Goal: Obtain resource: Obtain resource

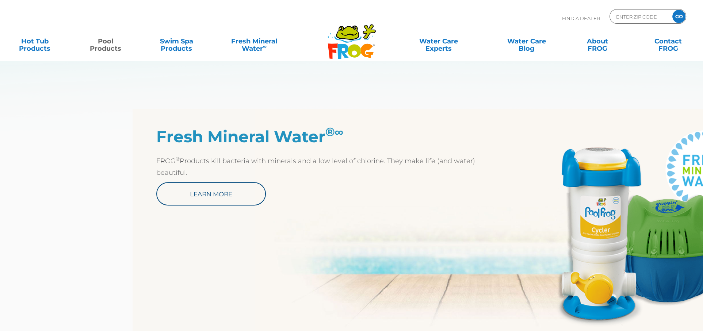
scroll to position [297, 0]
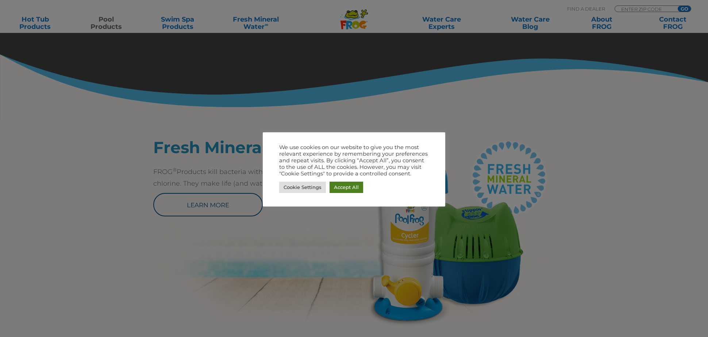
click at [347, 188] on link "Accept All" at bounding box center [347, 186] width 34 height 11
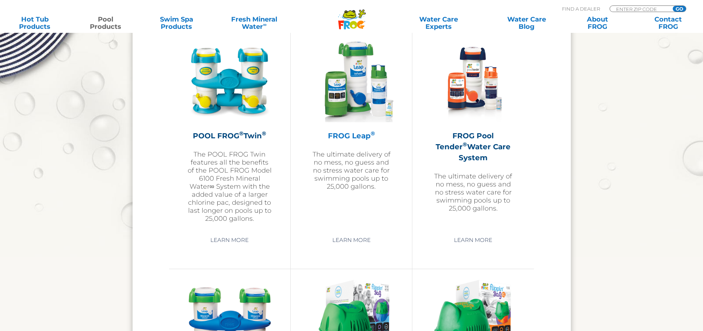
scroll to position [1319, 0]
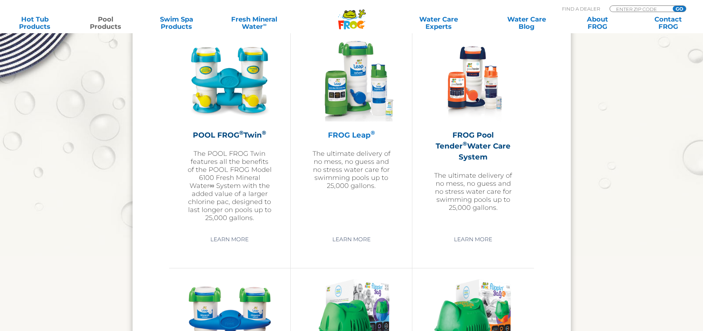
click at [351, 135] on h2 "FROG Leap ®" at bounding box center [351, 135] width 85 height 11
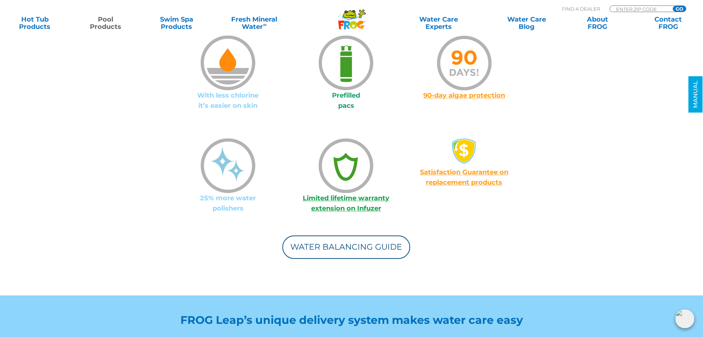
scroll to position [657, 0]
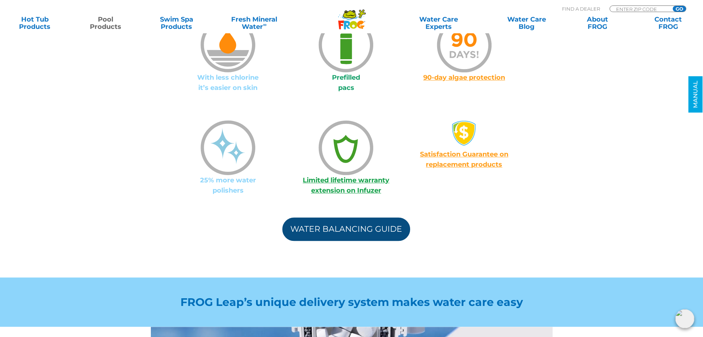
click at [365, 223] on link "Water Balancing Guide" at bounding box center [346, 228] width 128 height 23
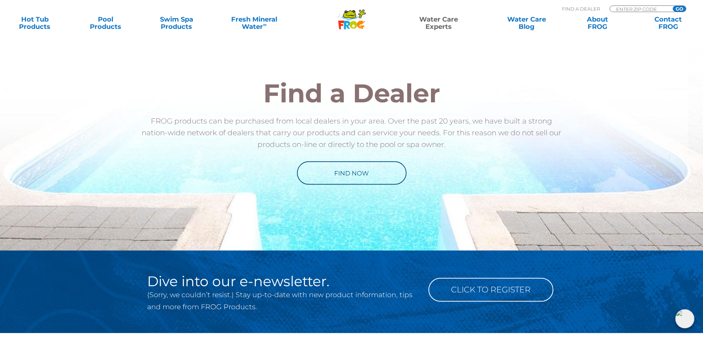
scroll to position [840, 0]
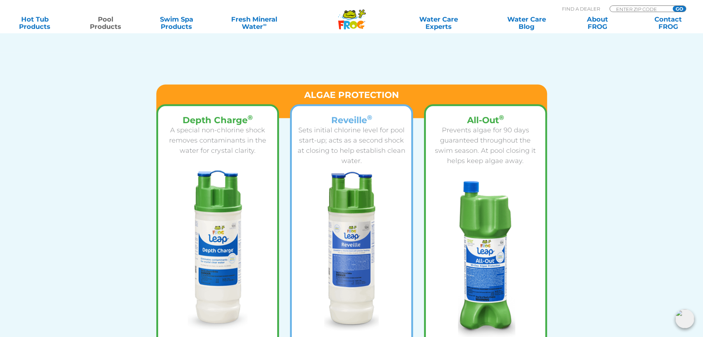
scroll to position [1059, 0]
